Goal: Task Accomplishment & Management: Manage account settings

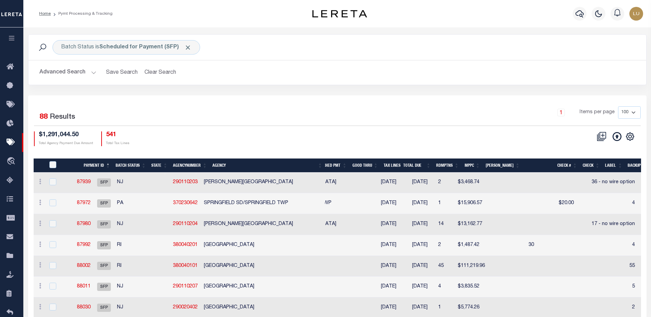
click at [14, 39] on icon "button" at bounding box center [12, 38] width 8 height 6
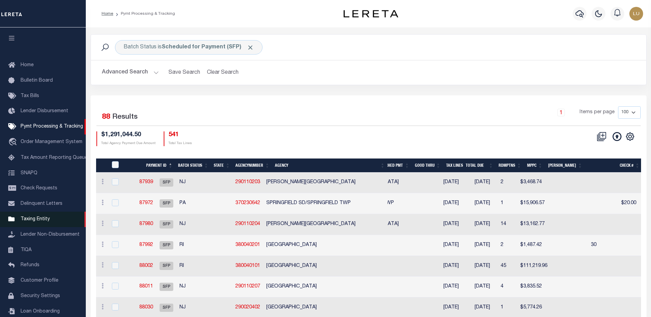
click at [46, 222] on span "Taxing Entity" at bounding box center [35, 219] width 29 height 5
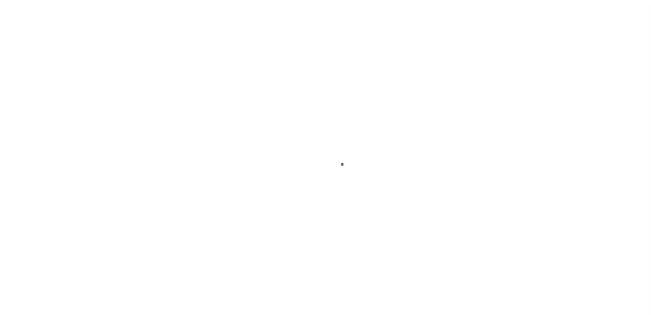
scroll to position [17, 0]
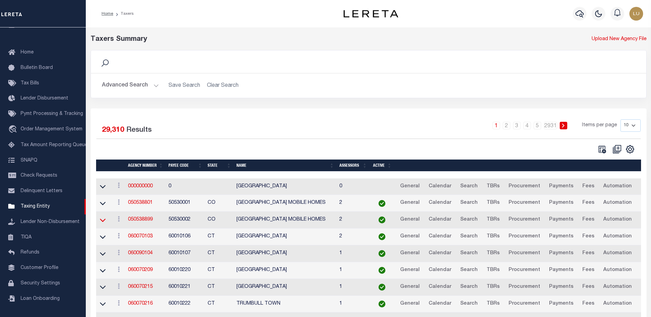
click at [102, 222] on icon at bounding box center [103, 220] width 6 height 3
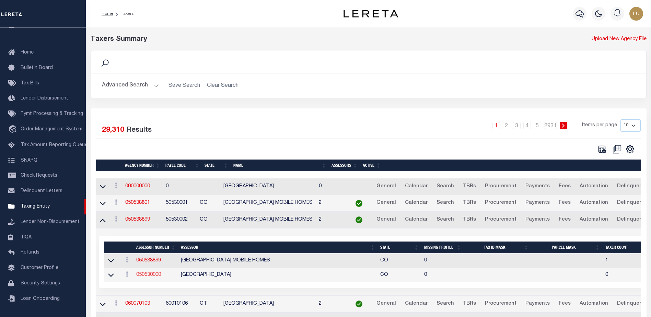
click at [153, 275] on link "050530000" at bounding box center [148, 274] width 25 height 5
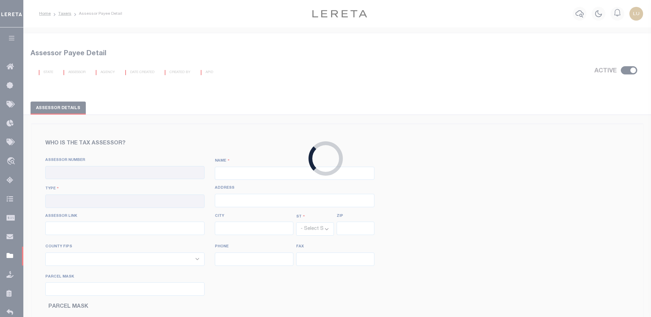
checkbox input "true"
type input "050530000"
type input "RIO GRANDE COUNTY"
type input "00 - County"
type input "925 6th Street, Room 103"
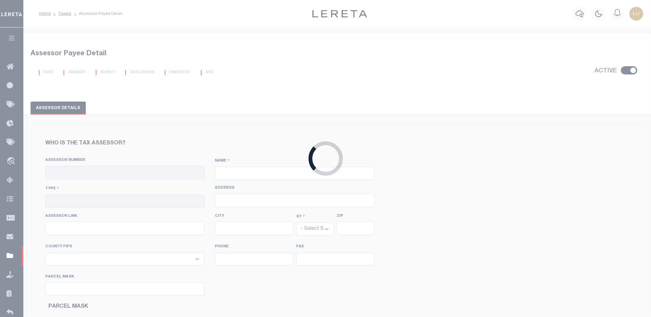
type input "http://www.co.pueblo.co.us/cgi-bin/webatrallbroker.wsc/ackatrrig.p"
type input "Del Norte"
select select "CO"
type input "81132"
type input "719-657-2747"
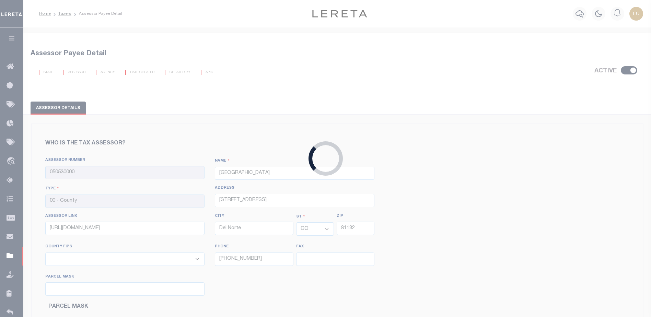
select select "8105"
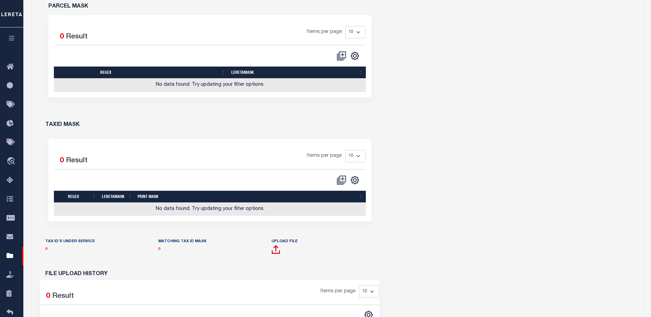
scroll to position [309, 0]
